Goal: Transaction & Acquisition: Download file/media

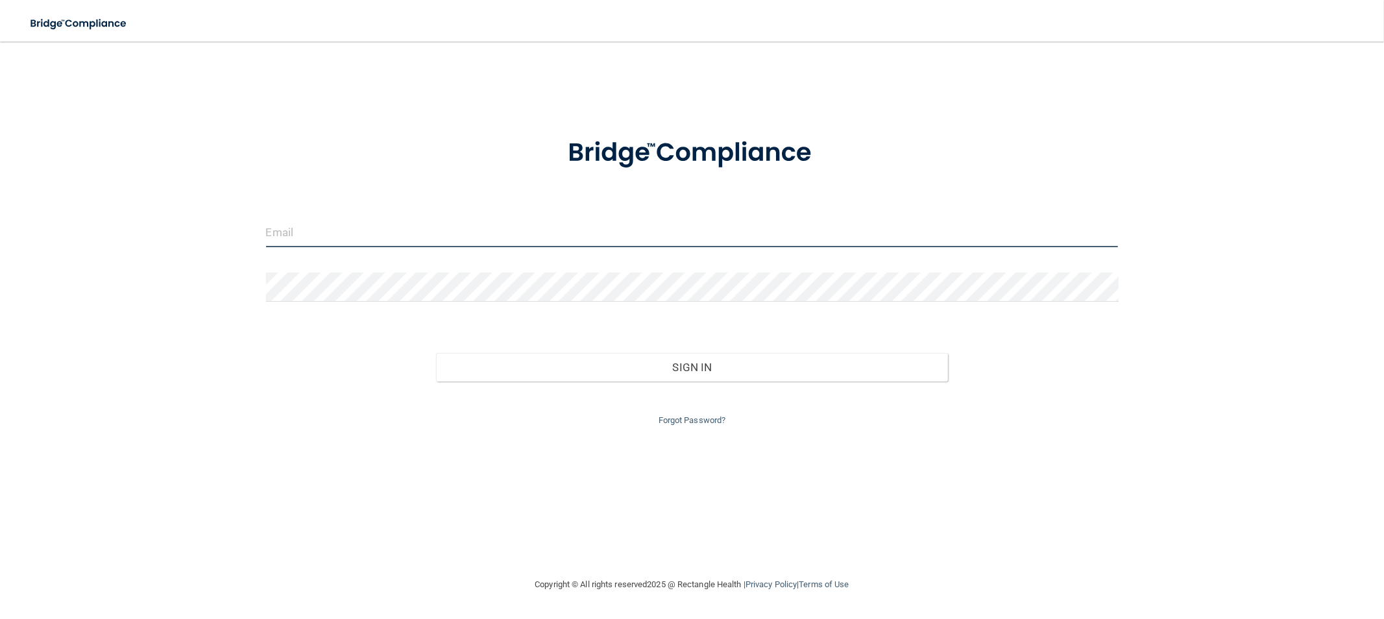
click at [363, 234] on input "email" at bounding box center [692, 232] width 853 height 29
type input "[EMAIL_ADDRESS][DOMAIN_NAME]"
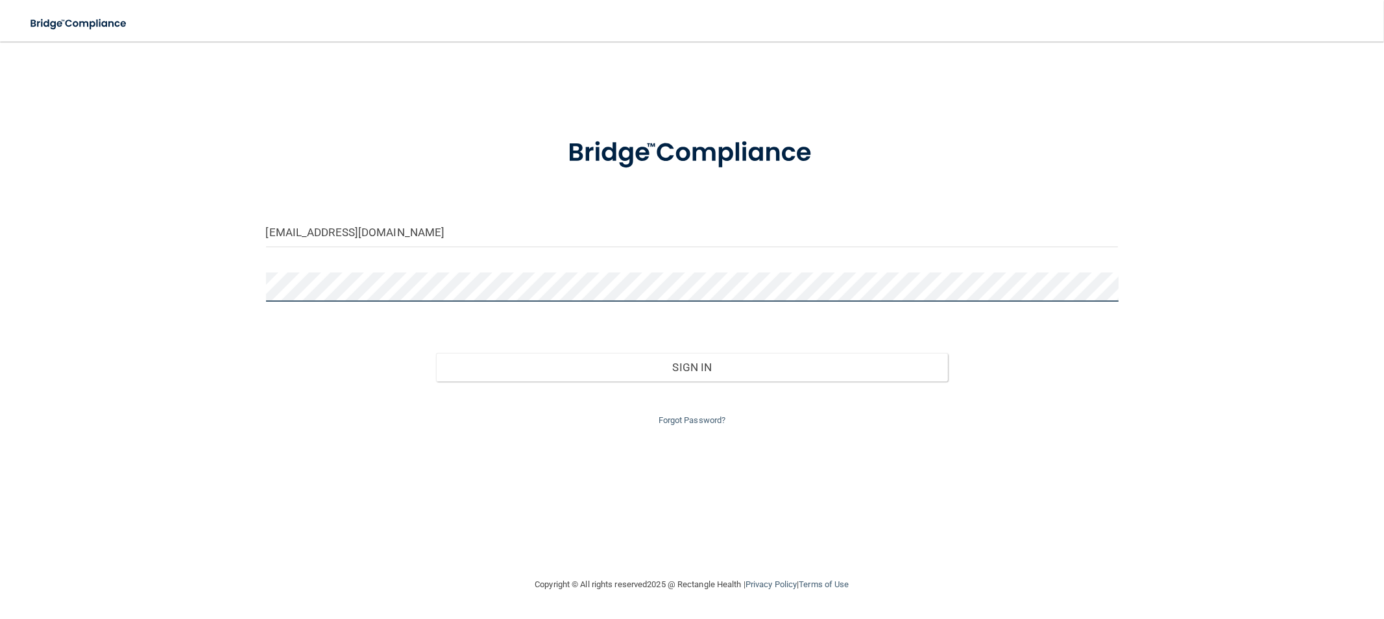
click at [436, 353] on button "Sign In" at bounding box center [691, 367] width 511 height 29
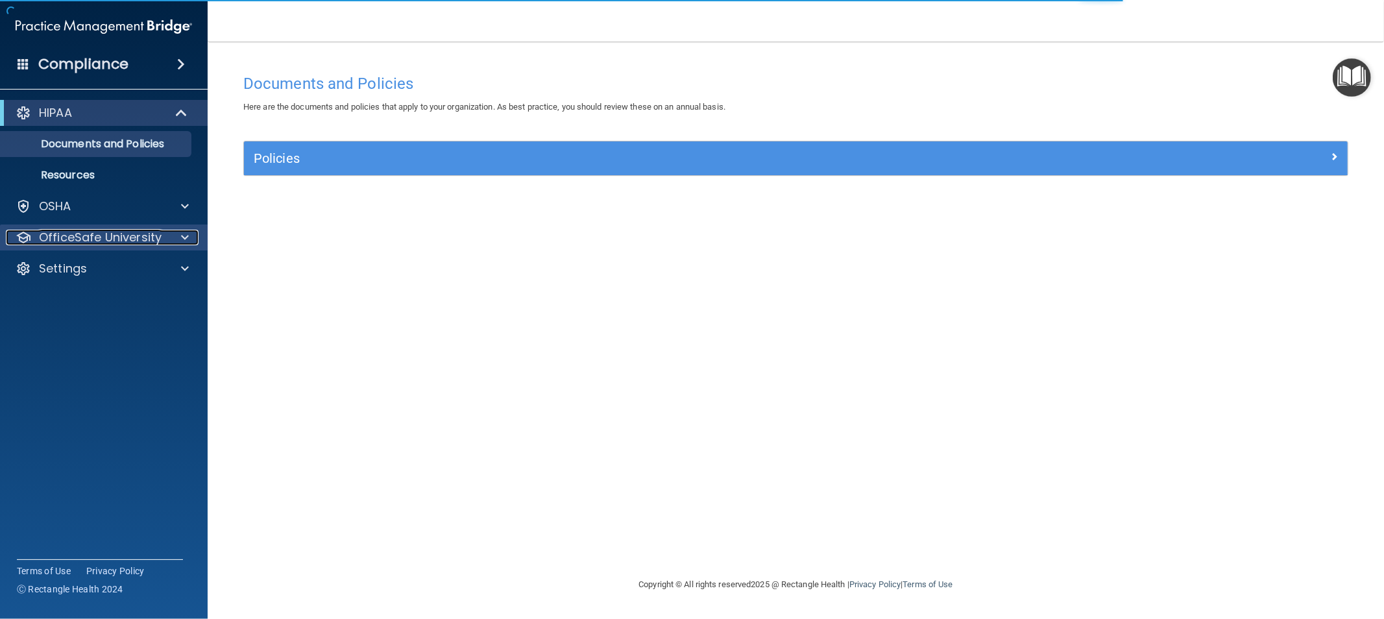
click at [100, 238] on p "OfficeSafe University" at bounding box center [100, 238] width 123 height 16
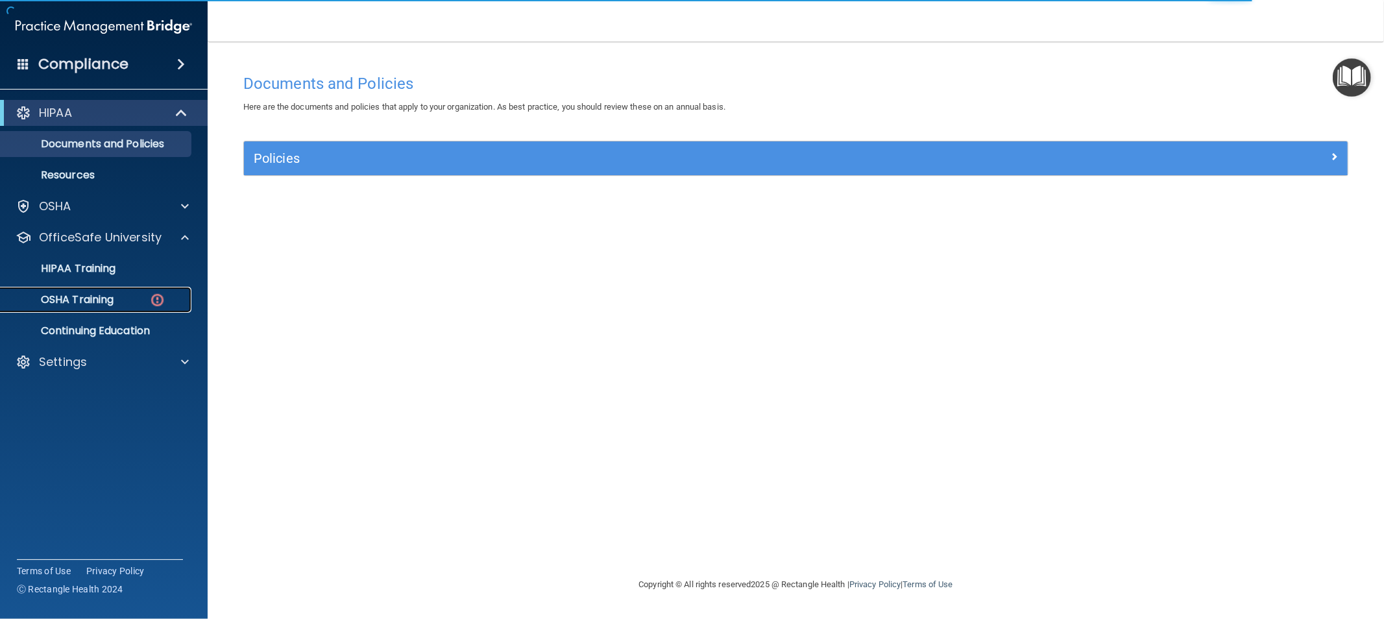
click at [95, 309] on link "OSHA Training" at bounding box center [89, 300] width 204 height 26
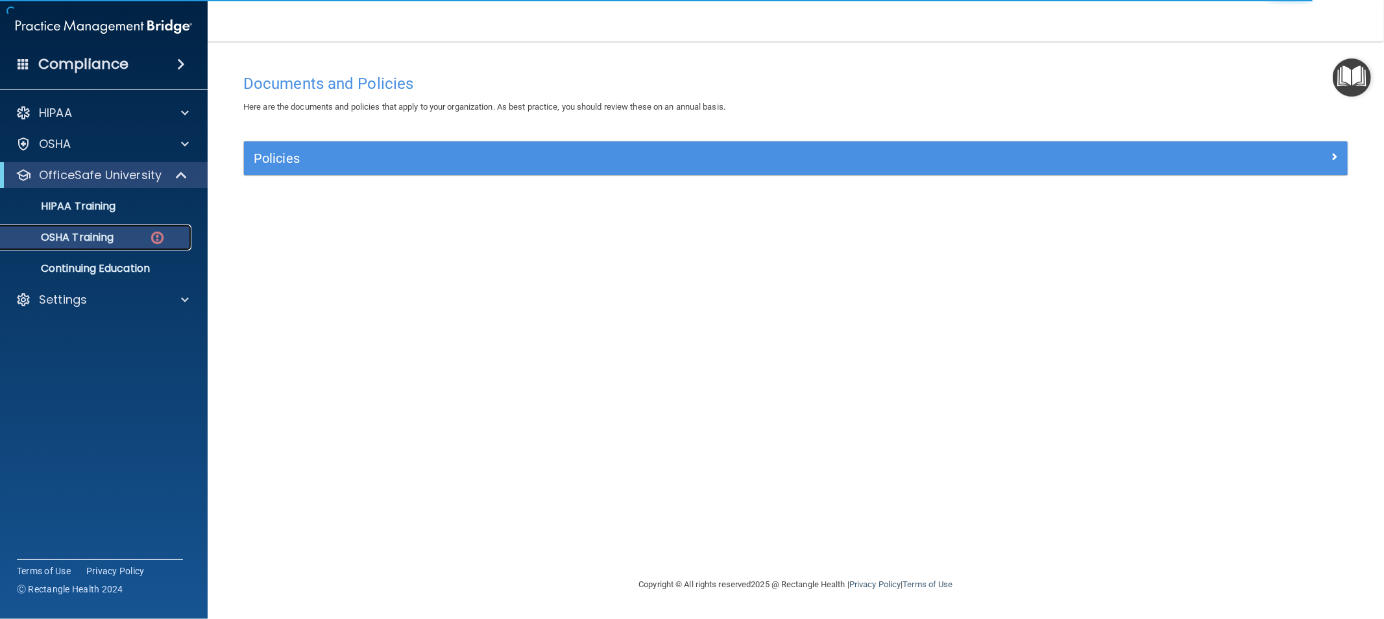
click at [119, 232] on div "OSHA Training" at bounding box center [96, 237] width 177 height 13
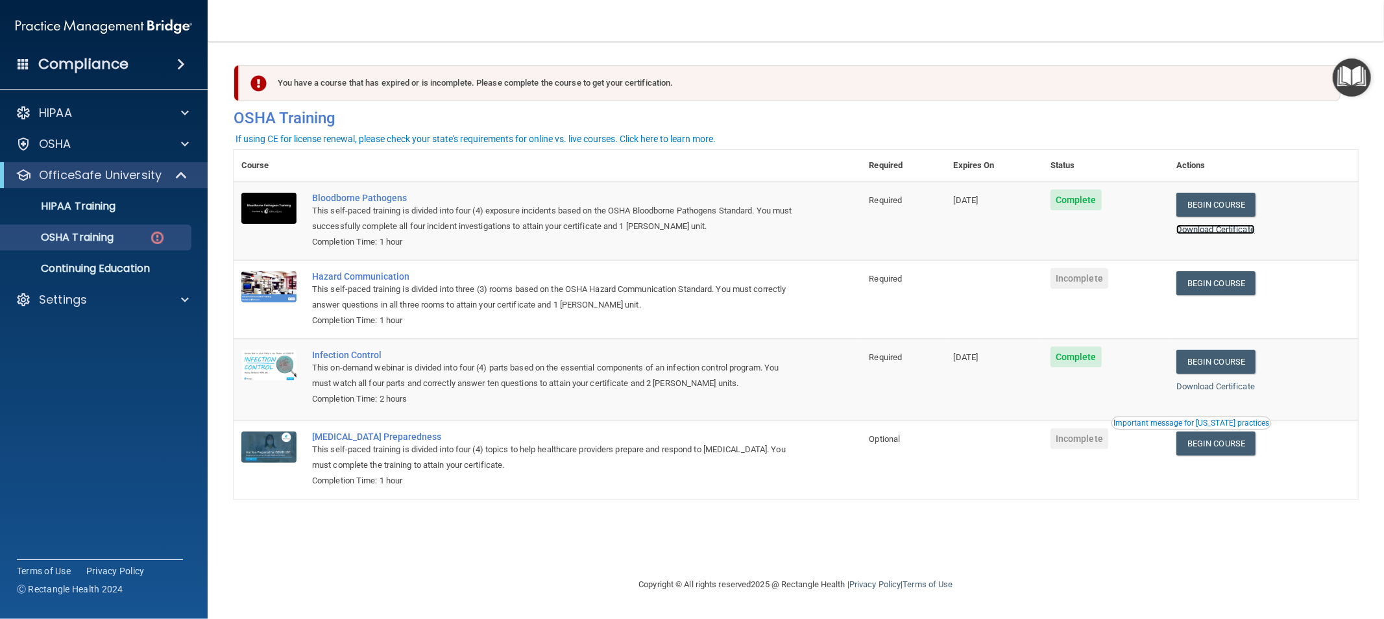
click at [1228, 231] on link "Download Certificate" at bounding box center [1216, 230] width 79 height 10
click at [1208, 384] on link "Download Certificate" at bounding box center [1216, 387] width 79 height 10
